Goal: Task Accomplishment & Management: Manage account settings

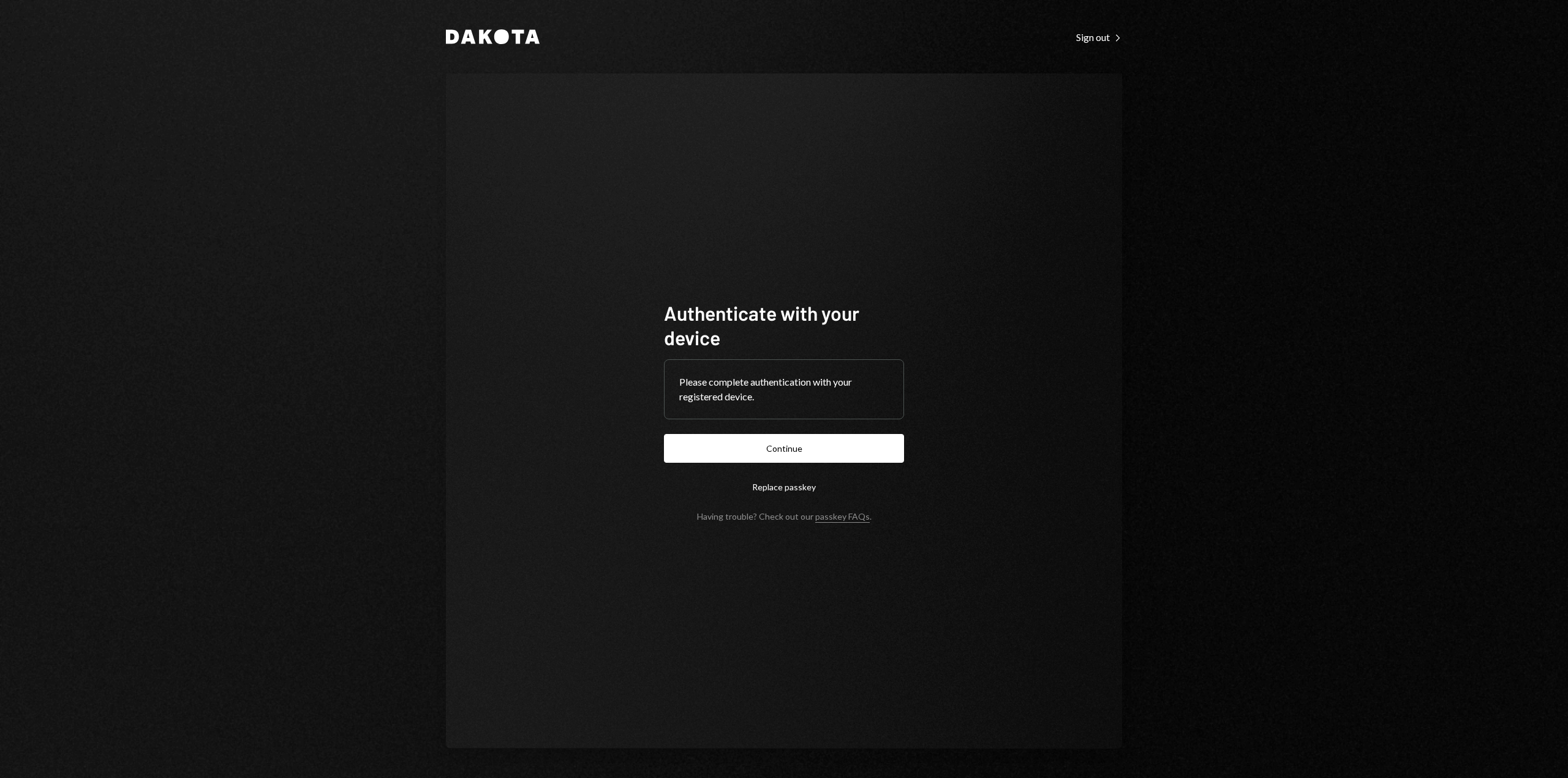
drag, startPoint x: 810, startPoint y: 447, endPoint x: 793, endPoint y: 435, distance: 20.8
click at [810, 447] on button "Continue" at bounding box center [784, 448] width 240 height 28
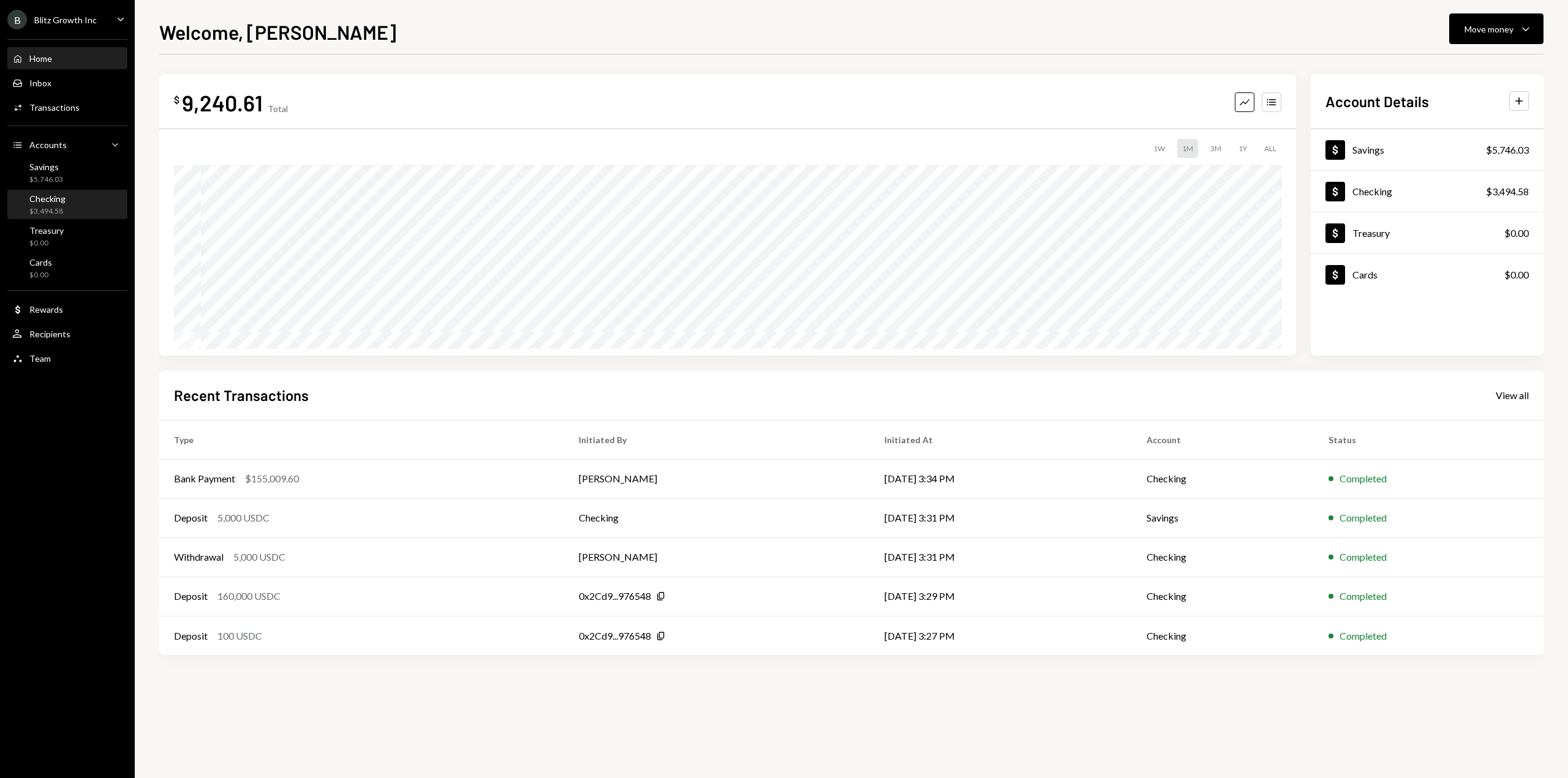
click at [56, 207] on div "$3,494.58" at bounding box center [47, 212] width 36 height 11
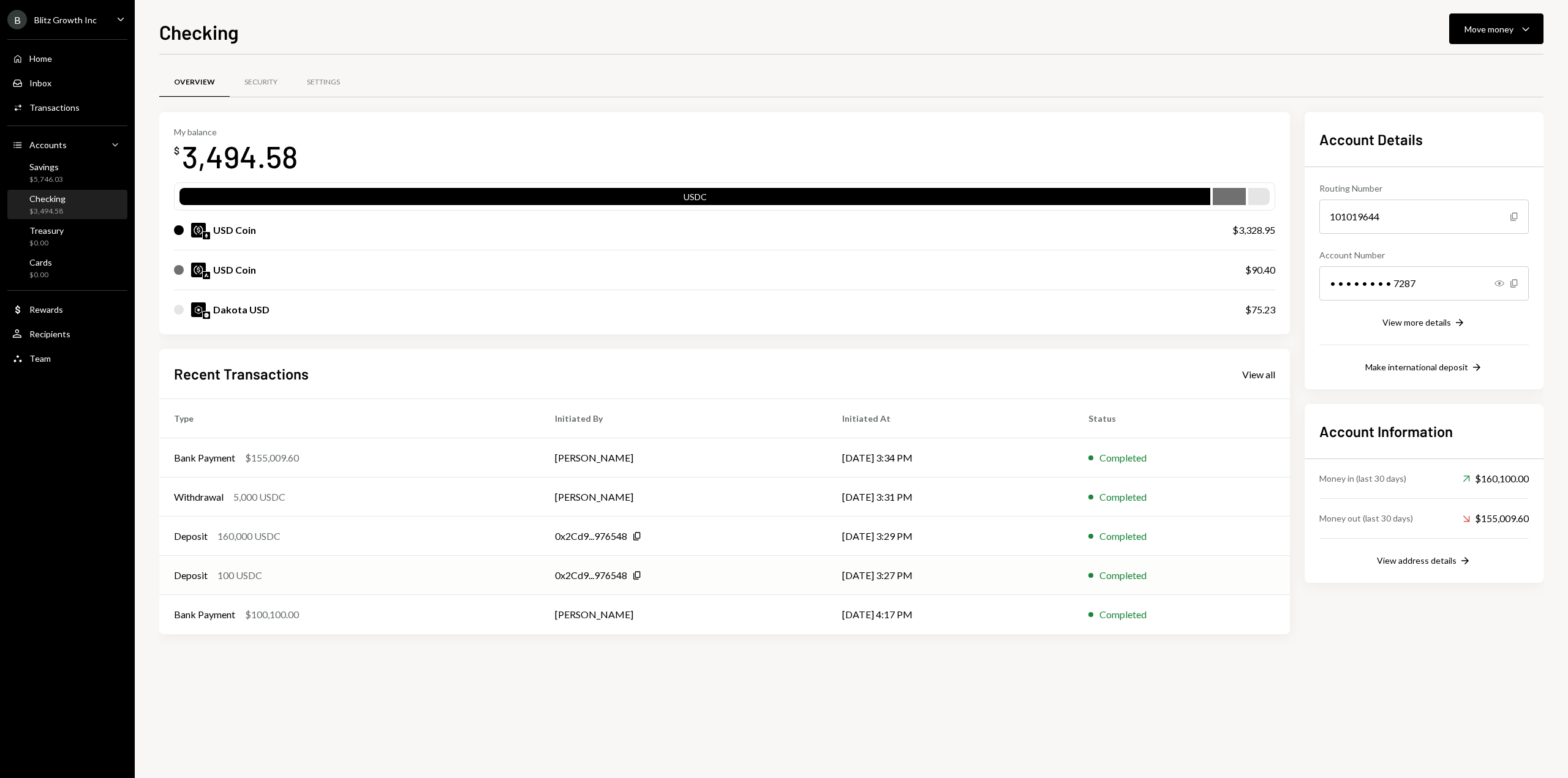
click at [357, 576] on div "Deposit 100 USDC" at bounding box center [349, 576] width 351 height 15
click at [48, 177] on div "$5,746.03" at bounding box center [46, 180] width 33 height 11
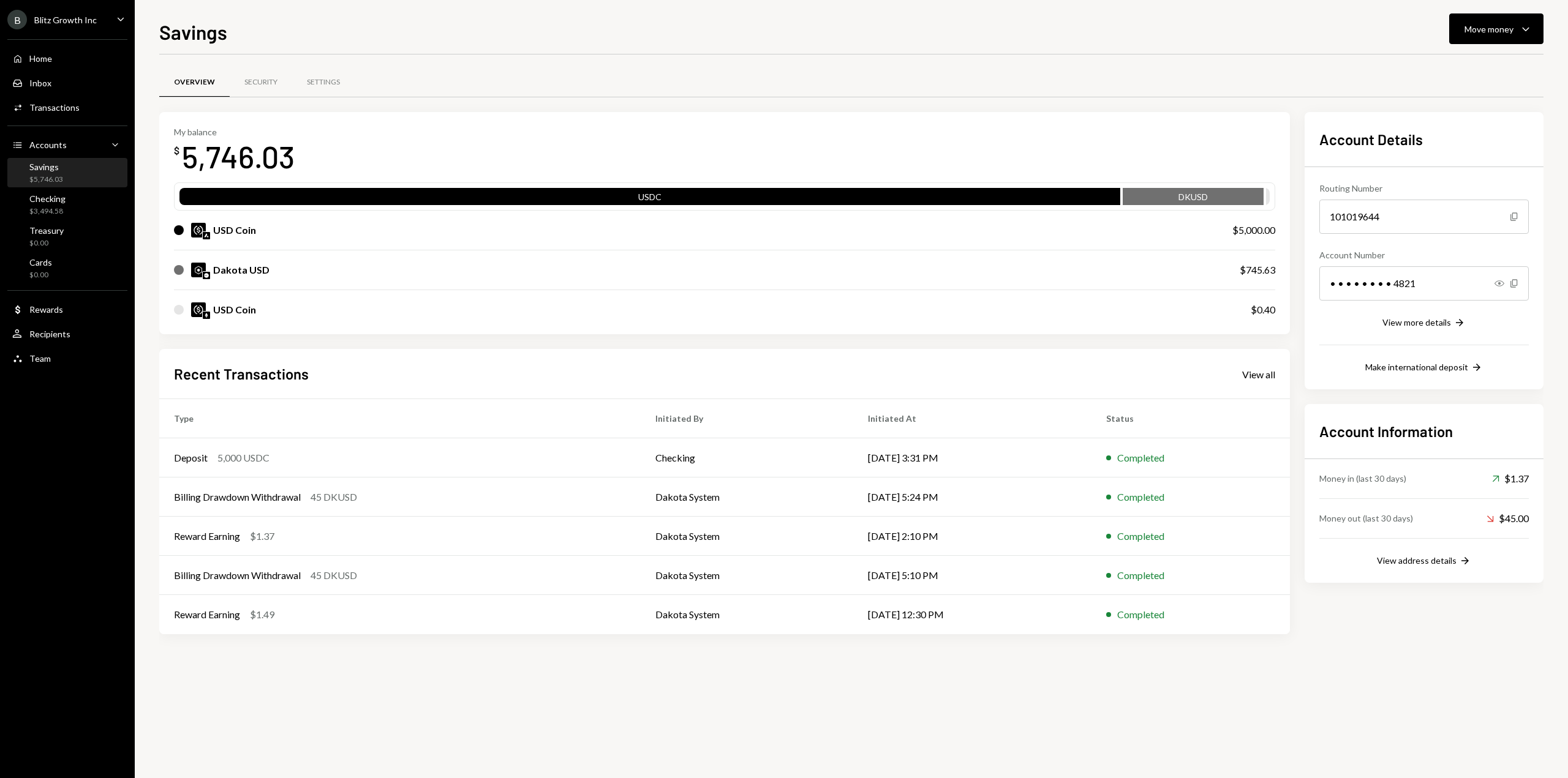
drag, startPoint x: 65, startPoint y: 209, endPoint x: 29, endPoint y: 181, distance: 45.6
click at [65, 209] on div "Checking $3,494.58" at bounding box center [67, 205] width 110 height 24
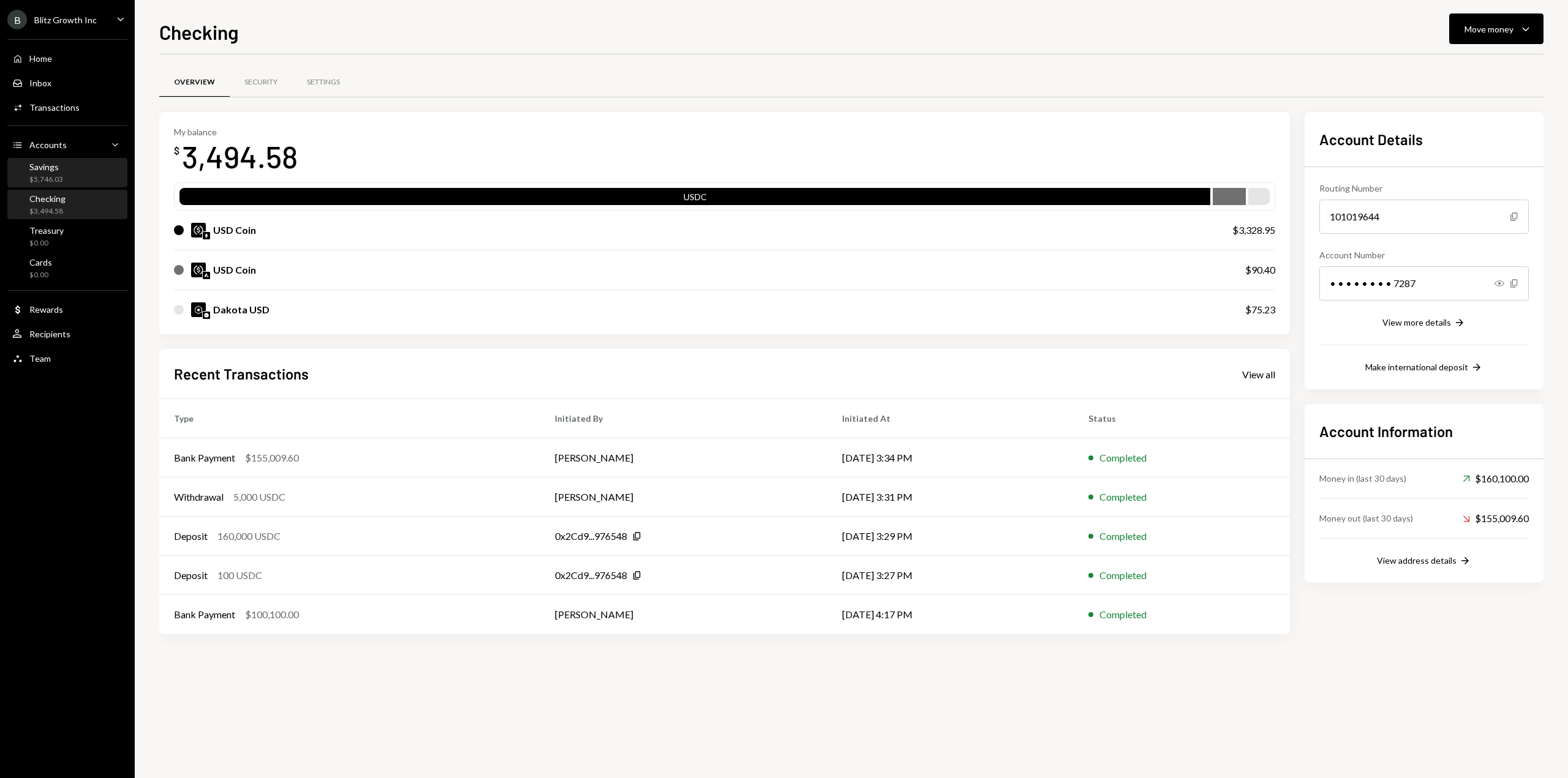
click at [46, 175] on div "$5,746.03" at bounding box center [46, 180] width 33 height 11
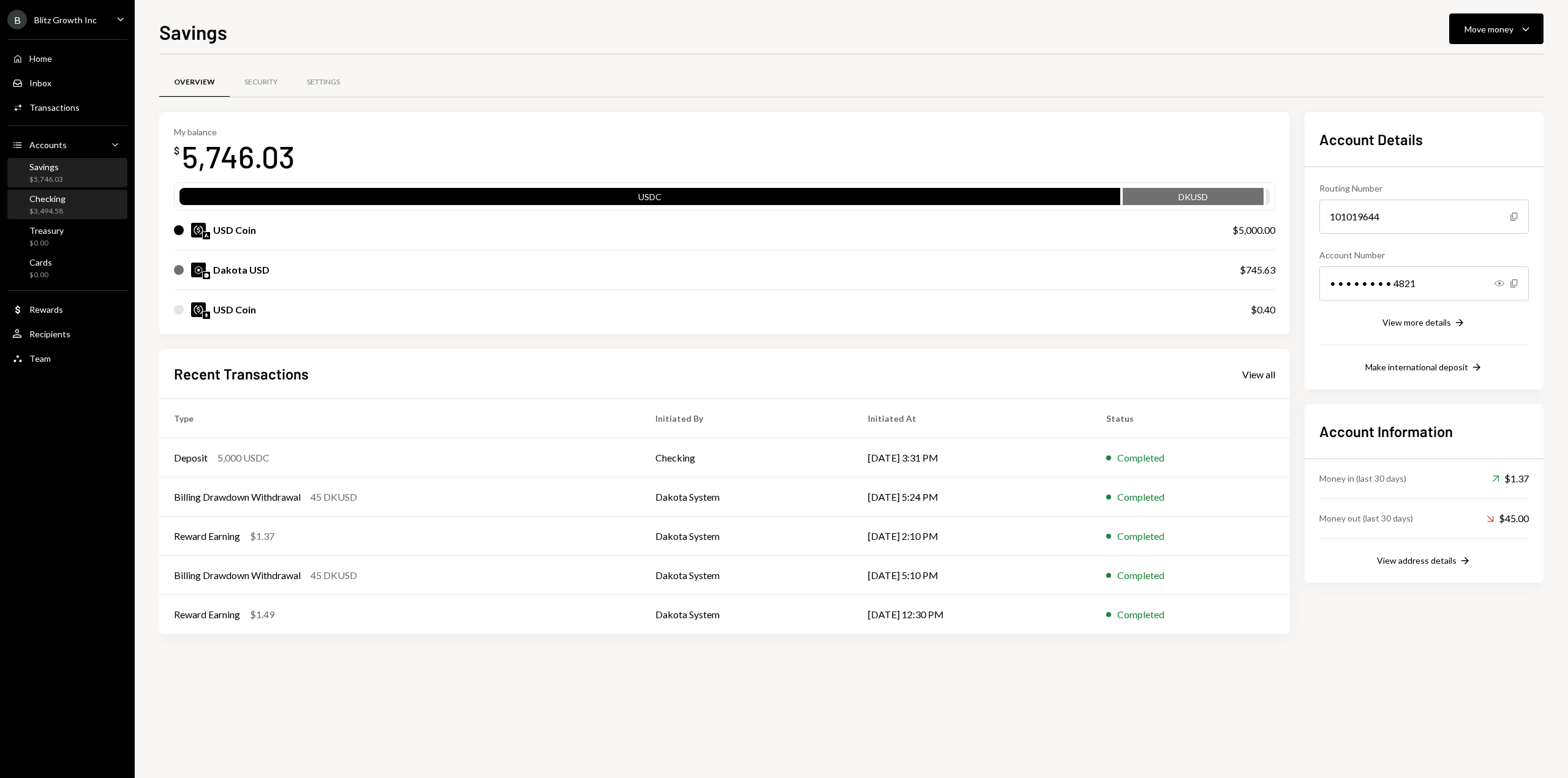
click at [52, 207] on div "$3,494.58" at bounding box center [47, 212] width 36 height 11
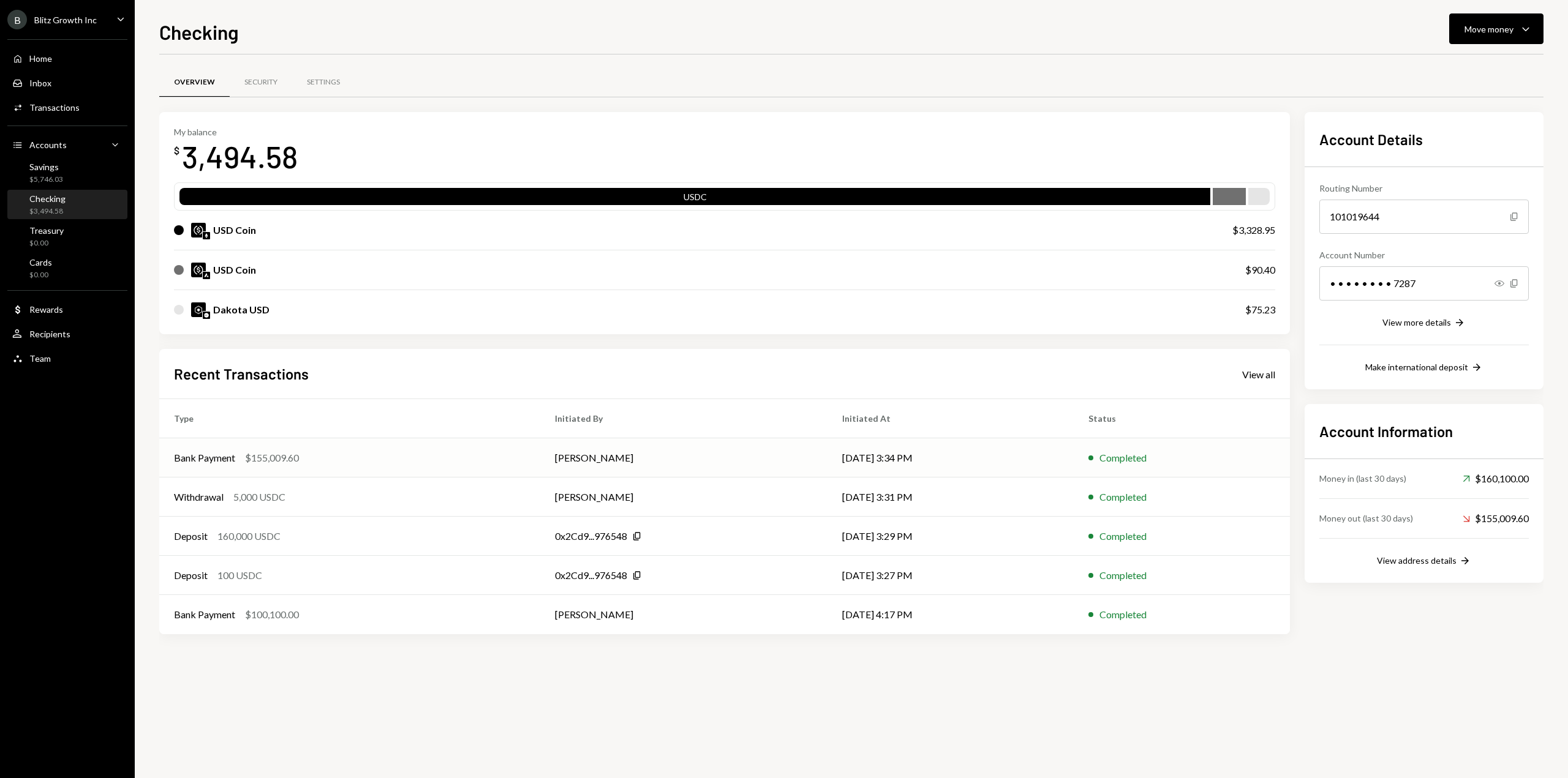
click at [232, 458] on div "Bank Payment" at bounding box center [205, 458] width 61 height 15
click at [69, 177] on div "Savings $5,746.03" at bounding box center [67, 173] width 110 height 24
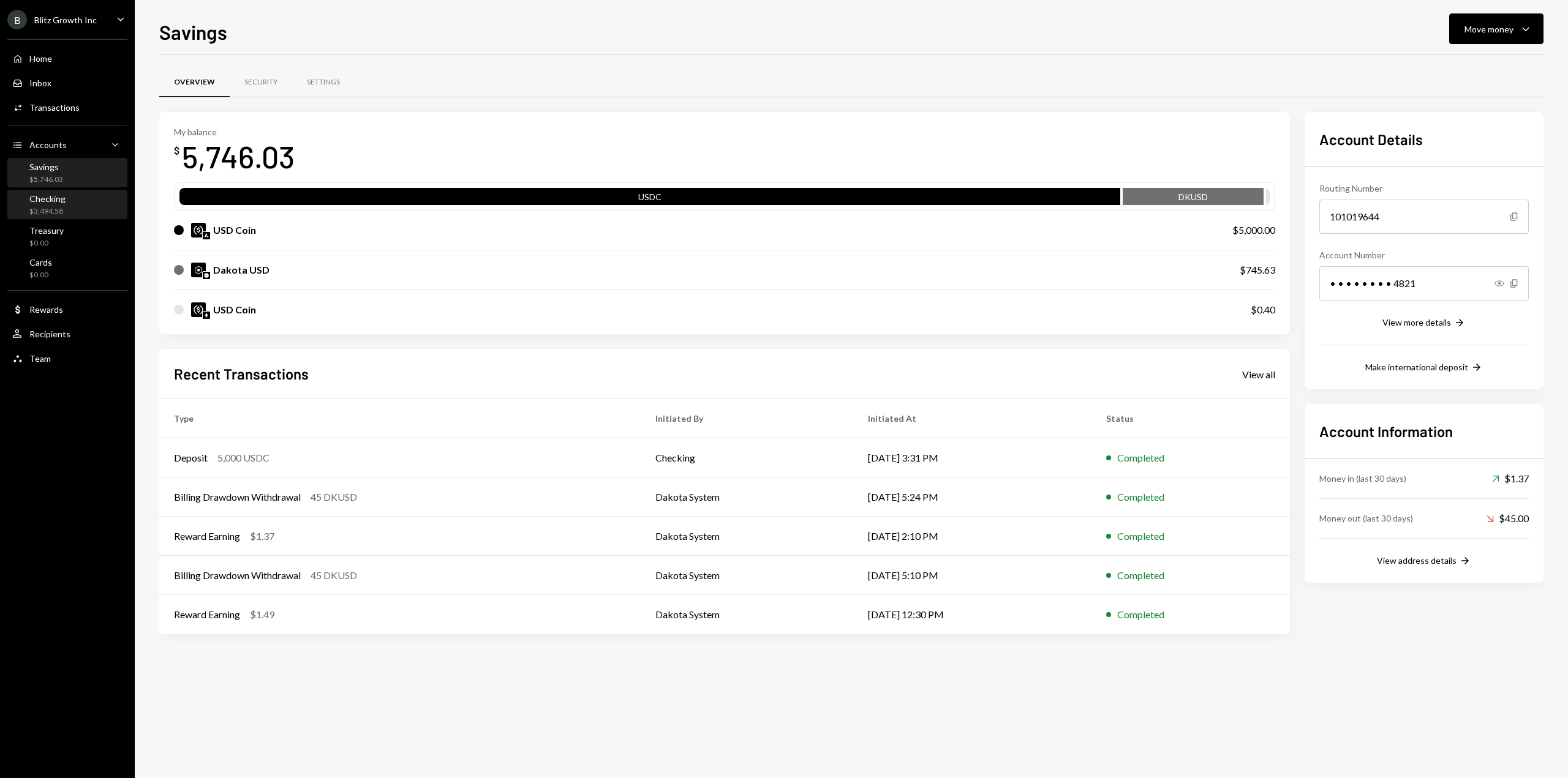
click at [70, 208] on div "Checking $3,494.58" at bounding box center [67, 205] width 110 height 24
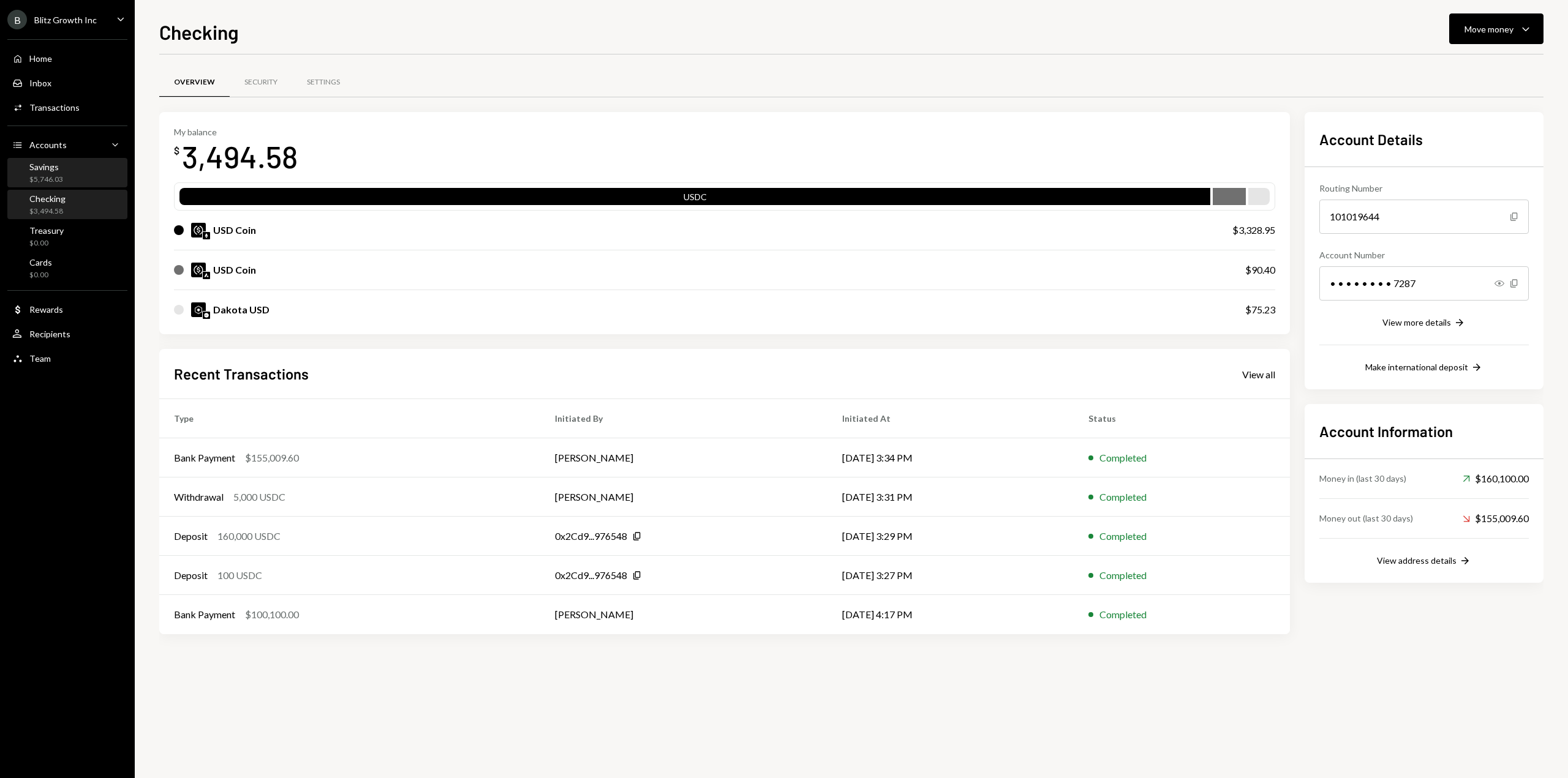
click at [54, 177] on div "$5,746.03" at bounding box center [46, 180] width 33 height 11
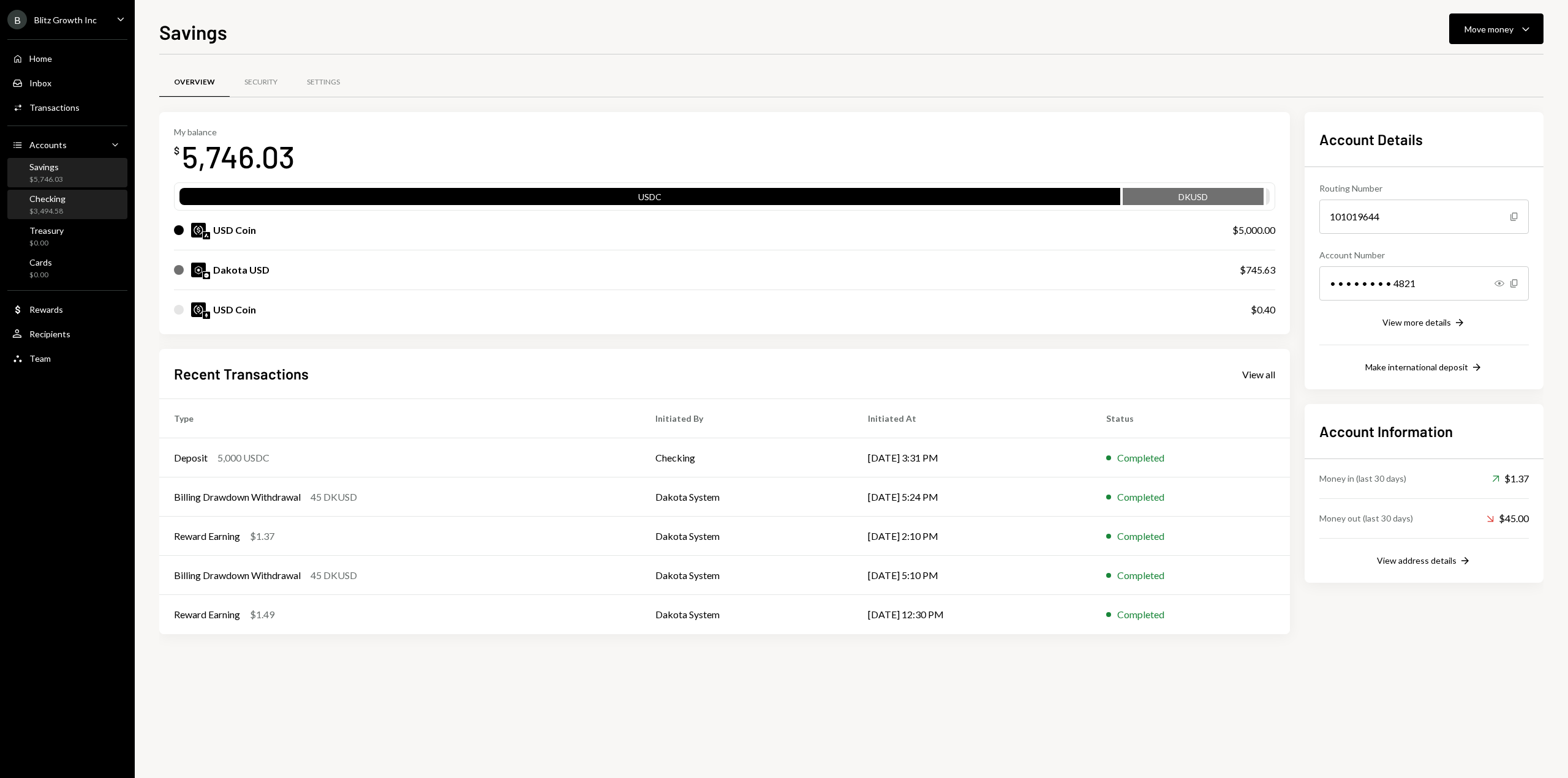
click at [57, 218] on div "Checking $3,494.58" at bounding box center [67, 205] width 110 height 28
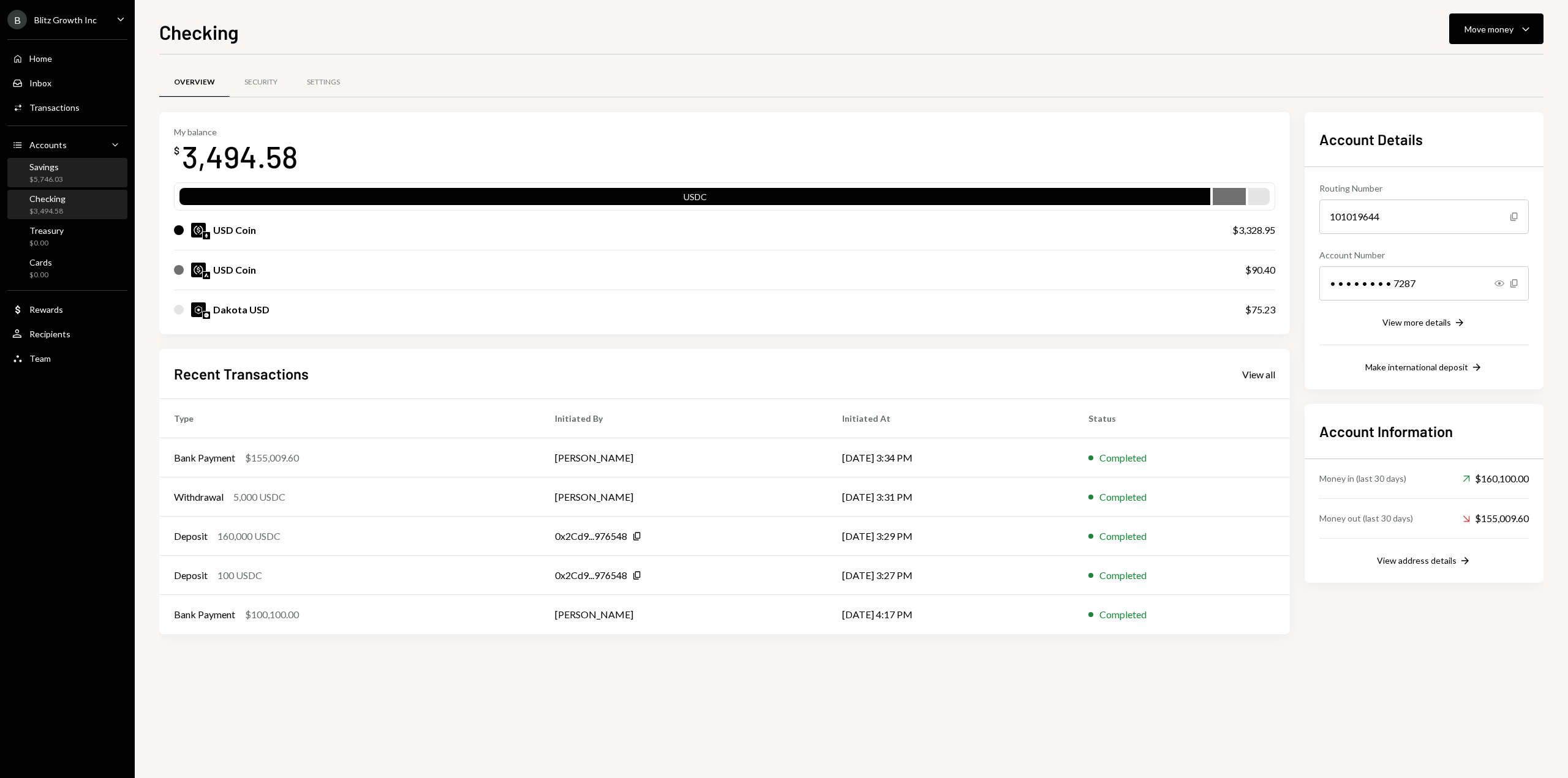
click at [51, 172] on div "Savings $5,746.03" at bounding box center [46, 173] width 33 height 24
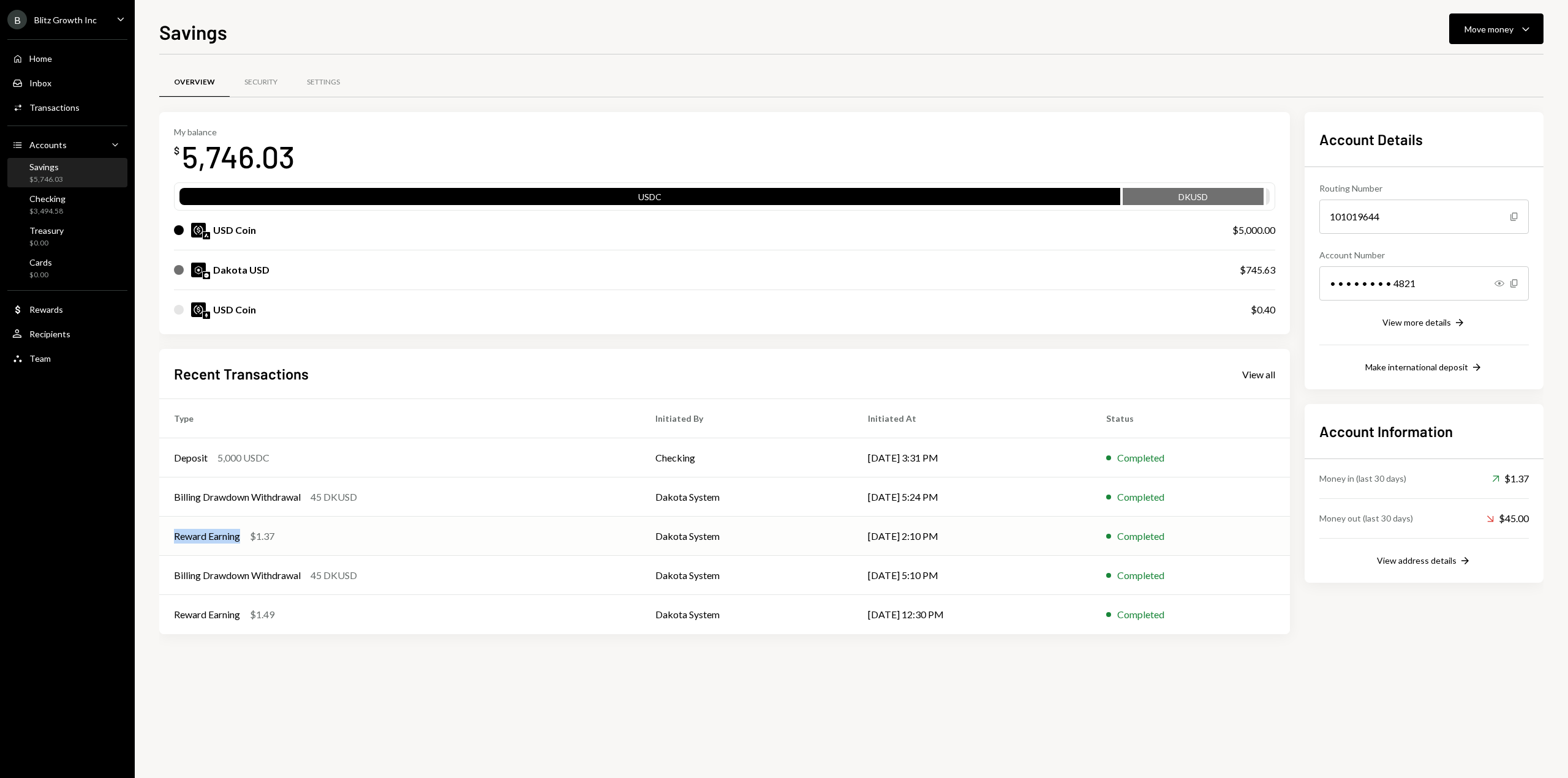
drag, startPoint x: 172, startPoint y: 539, endPoint x: 242, endPoint y: 537, distance: 70.0
click at [242, 537] on td "Reward Earning $1.37" at bounding box center [399, 536] width 481 height 39
click at [288, 494] on div "Billing Drawdown Withdrawal" at bounding box center [237, 497] width 127 height 15
drag, startPoint x: 351, startPoint y: 695, endPoint x: 314, endPoint y: 625, distance: 79.2
click at [352, 695] on div "Overview Security Settings My balance $ 5,746.03 USDC DKUSD USD Coin $5,000.00 …" at bounding box center [851, 416] width 1384 height 724
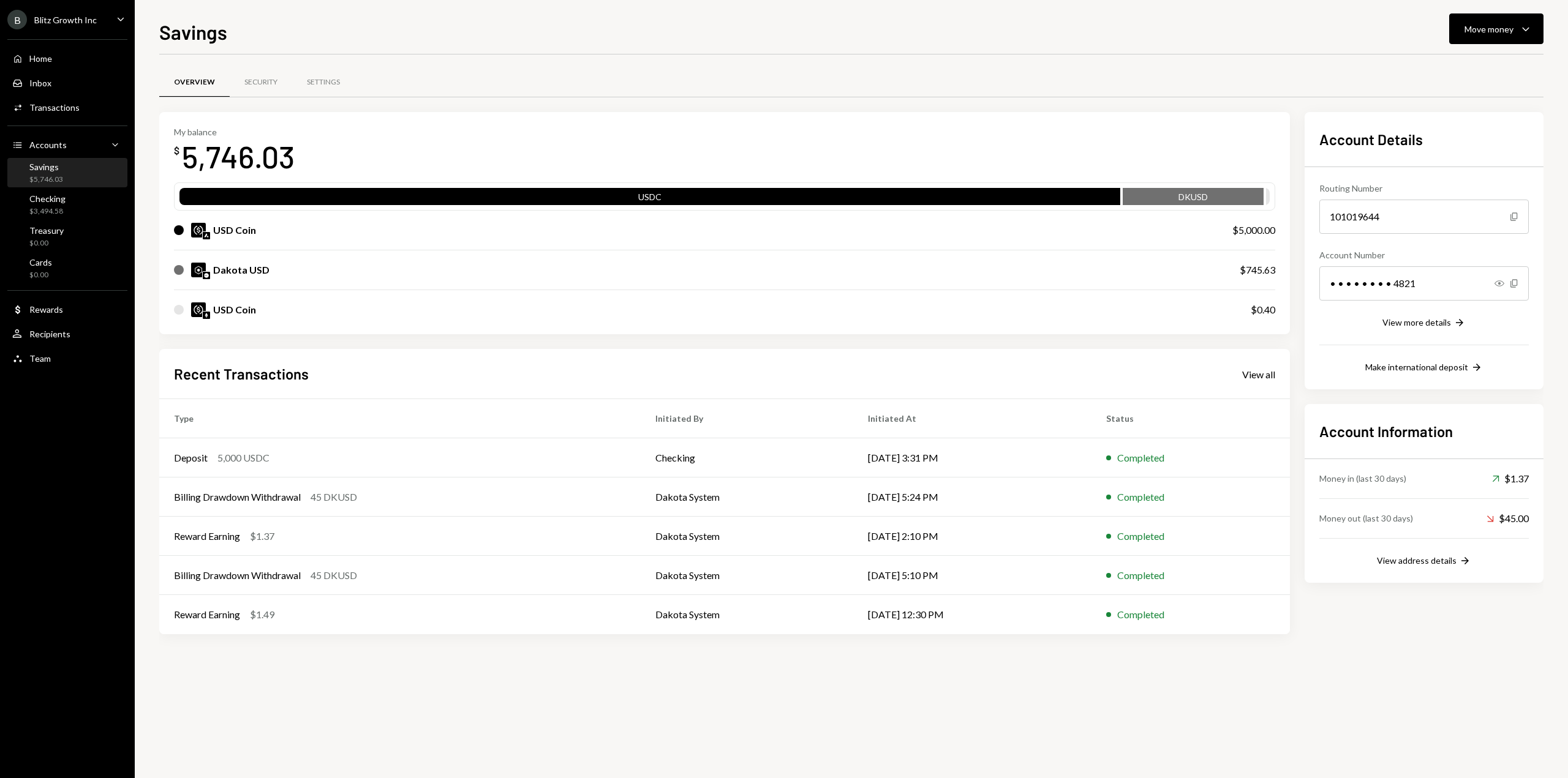
click at [73, 28] on div "B Blitz Growth Inc" at bounding box center [51, 20] width 89 height 20
click at [48, 191] on div "Sign out" at bounding box center [86, 190] width 131 height 11
